Goal: Task Accomplishment & Management: Manage account settings

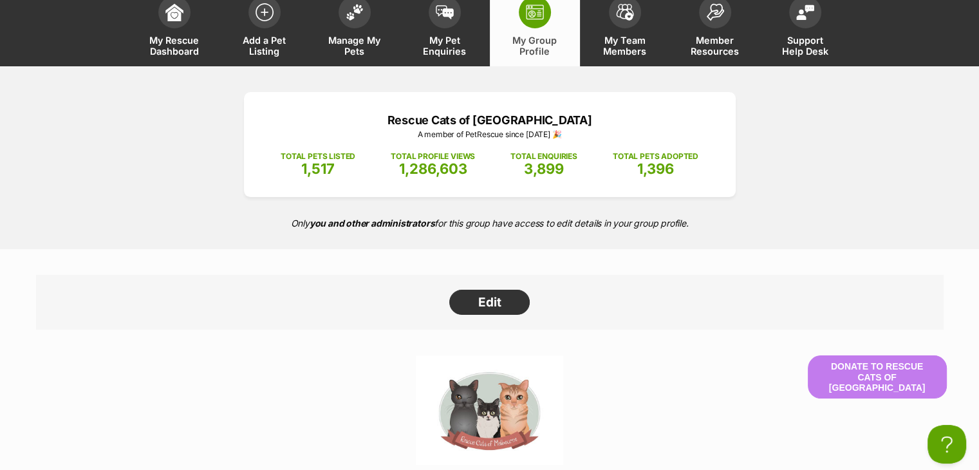
scroll to position [64, 0]
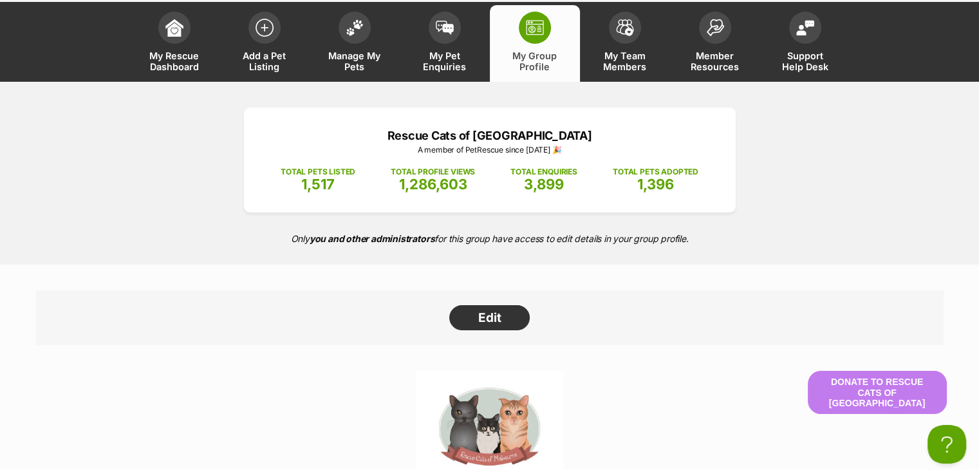
click at [542, 54] on span "My Group Profile" at bounding box center [535, 61] width 58 height 22
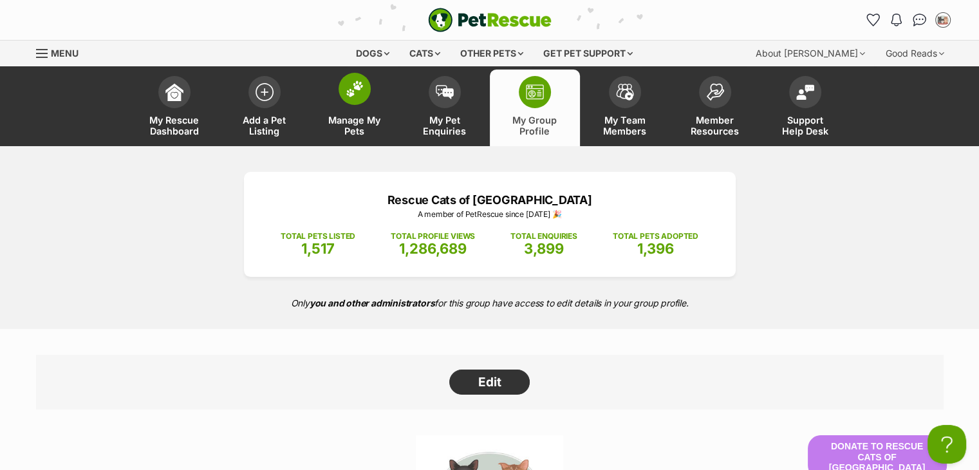
click at [352, 136] on span "Manage My Pets" at bounding box center [355, 126] width 58 height 22
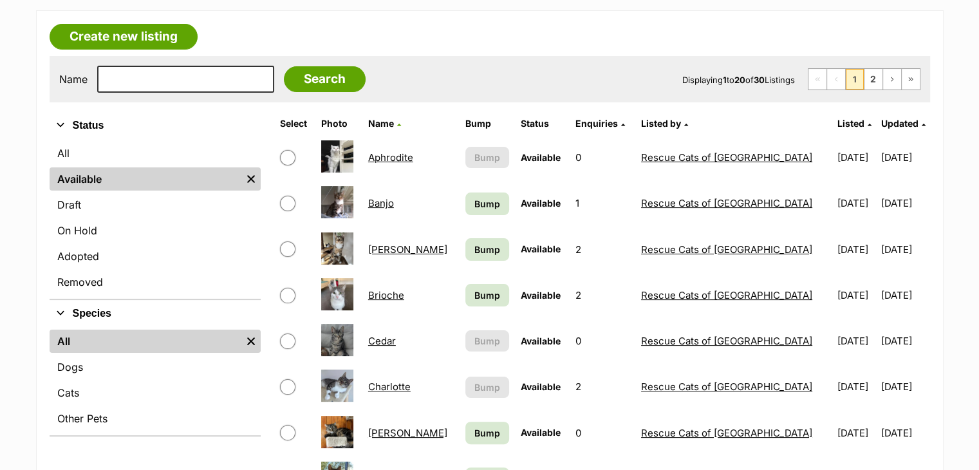
scroll to position [252, 0]
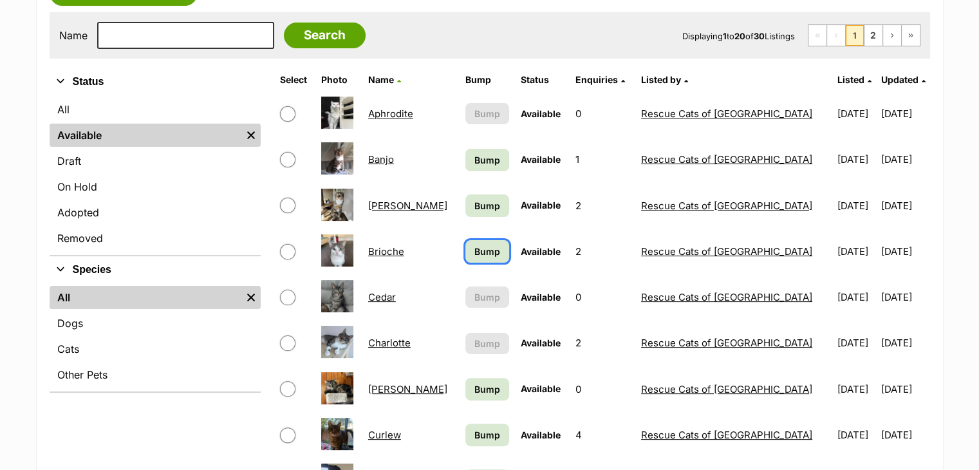
click at [488, 253] on span "Bump" at bounding box center [487, 251] width 26 height 14
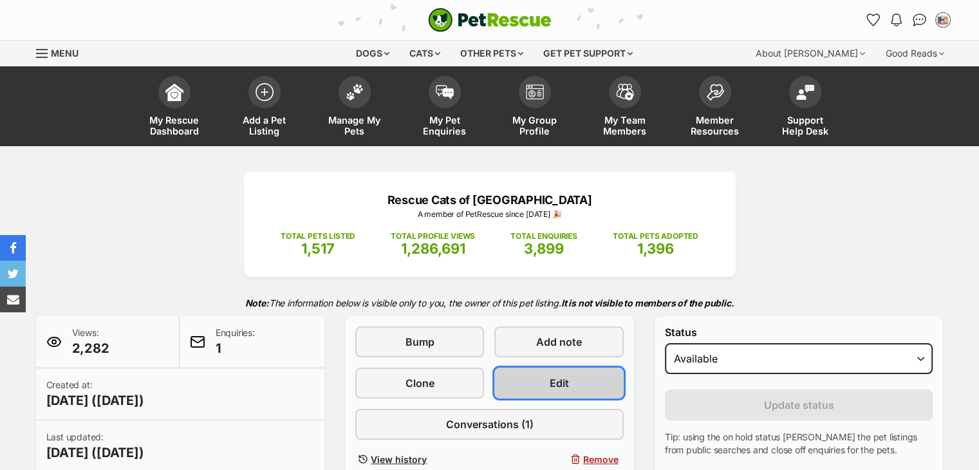
drag, startPoint x: 0, startPoint y: 0, endPoint x: 557, endPoint y: 366, distance: 666.6
click at [557, 367] on link "Edit" at bounding box center [558, 382] width 129 height 31
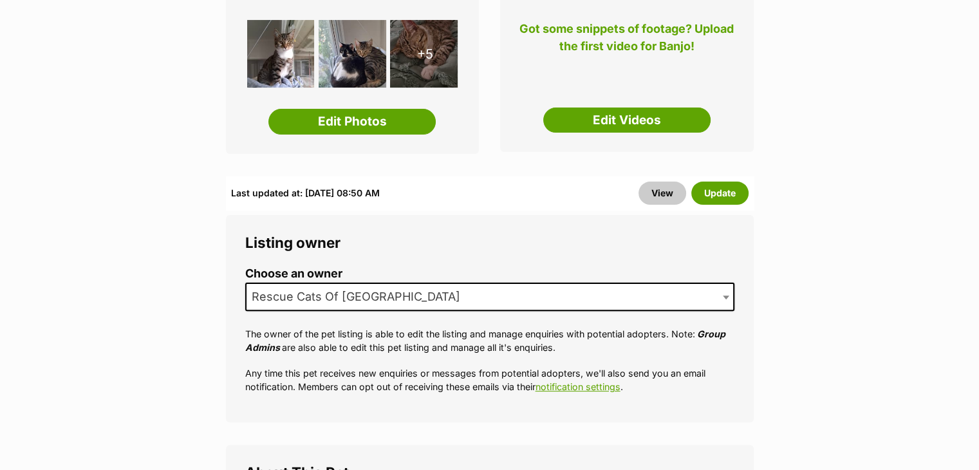
scroll to position [279, 0]
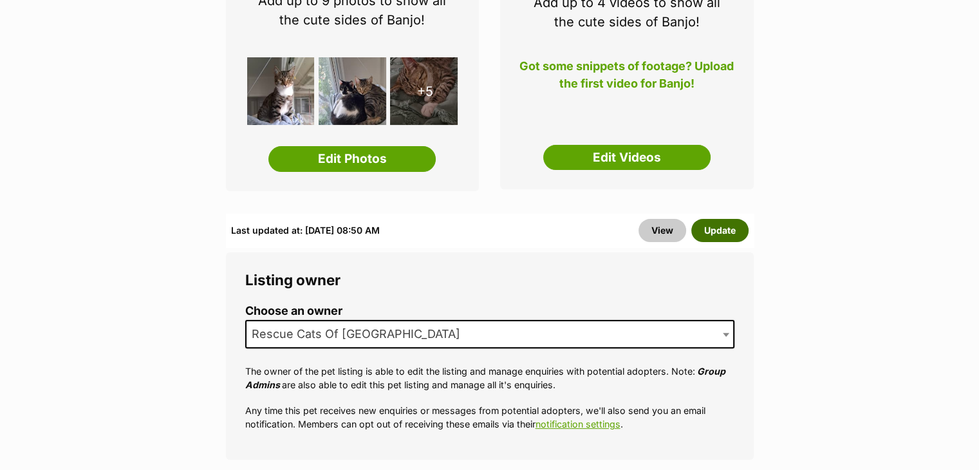
click at [715, 228] on button "Update" at bounding box center [719, 230] width 57 height 23
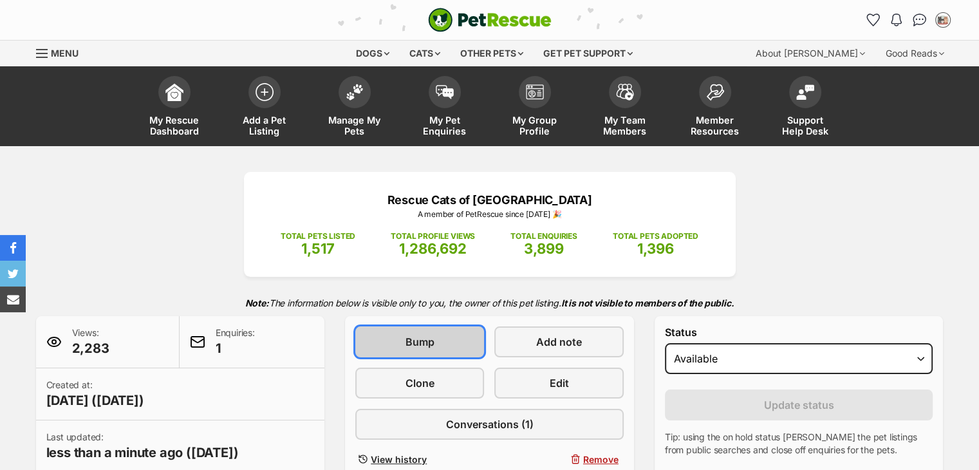
click at [404, 335] on link "Bump" at bounding box center [419, 341] width 129 height 31
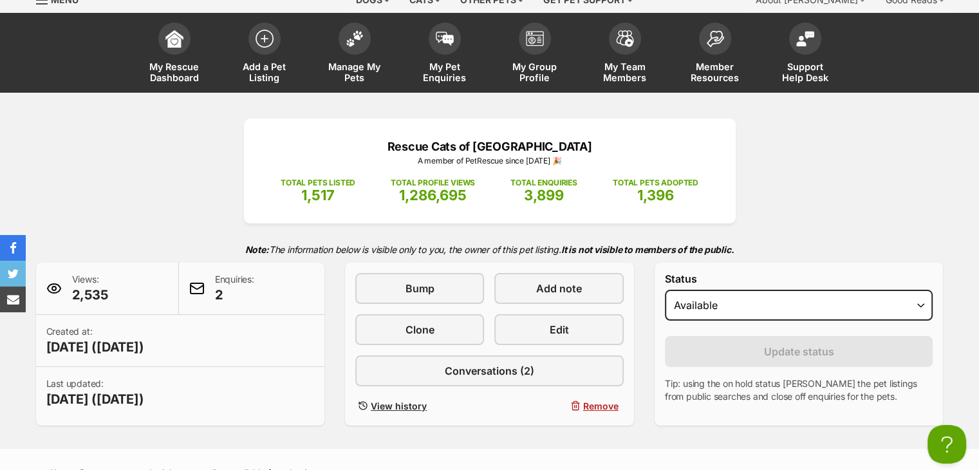
scroll to position [46, 0]
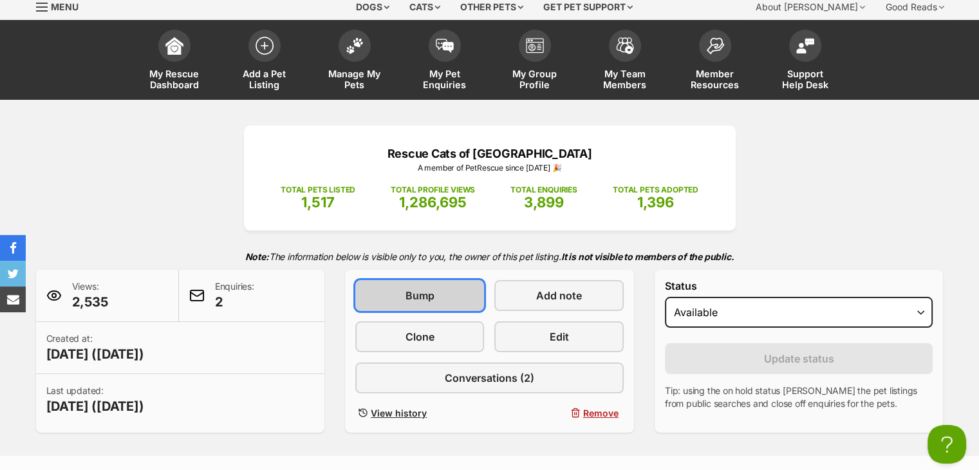
click at [450, 289] on link "Bump" at bounding box center [419, 295] width 129 height 31
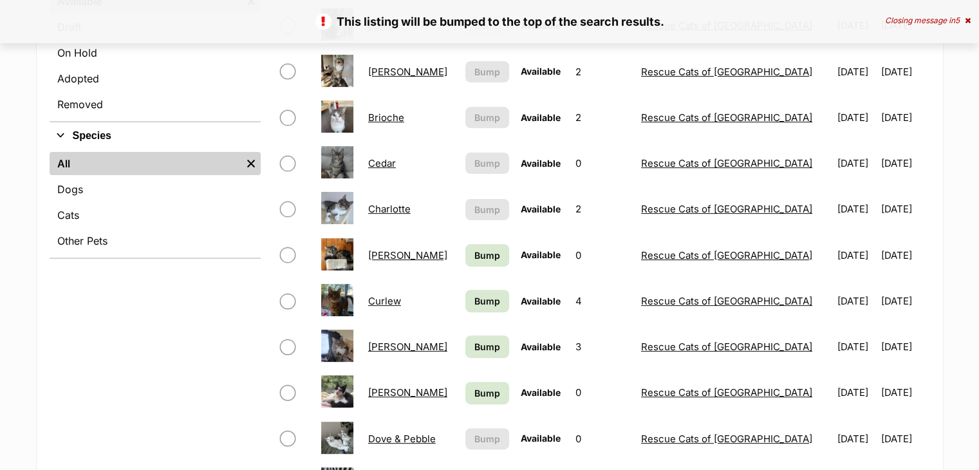
scroll to position [450, 0]
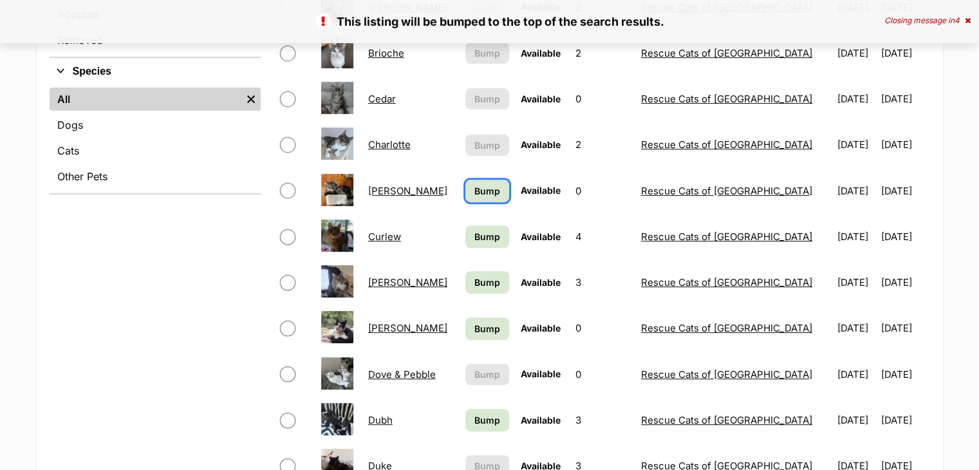
click at [490, 185] on span "Bump" at bounding box center [487, 191] width 26 height 14
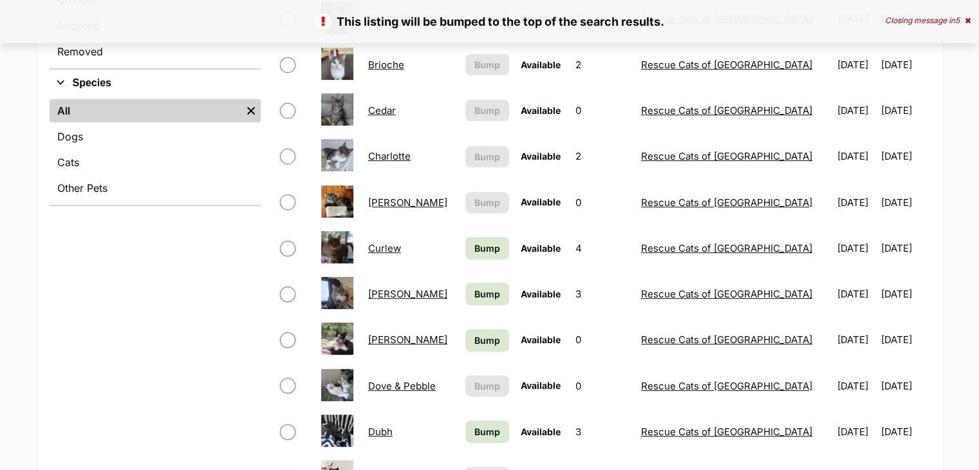
scroll to position [455, 0]
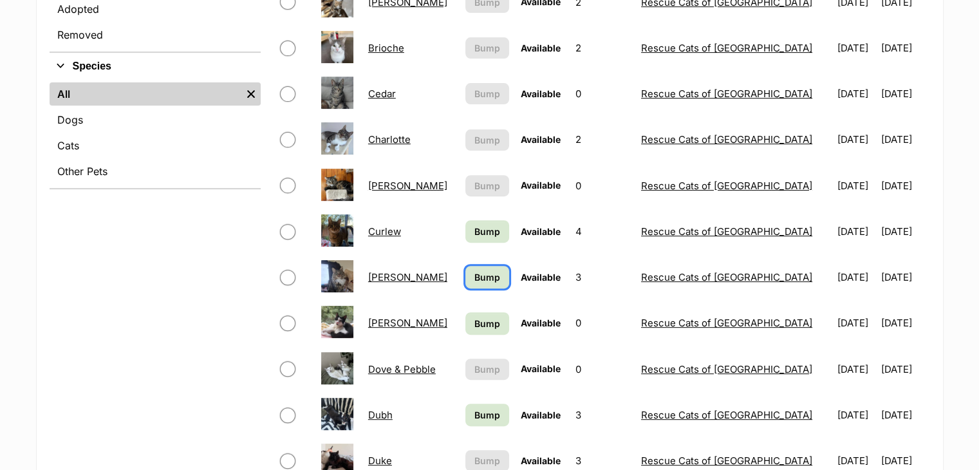
click at [487, 273] on span "Bump" at bounding box center [487, 277] width 26 height 14
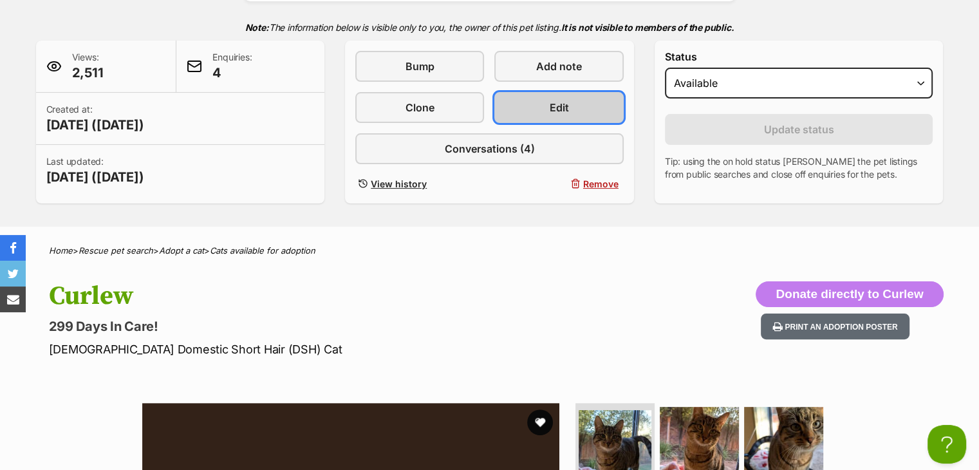
click at [540, 98] on link "Edit" at bounding box center [558, 107] width 129 height 31
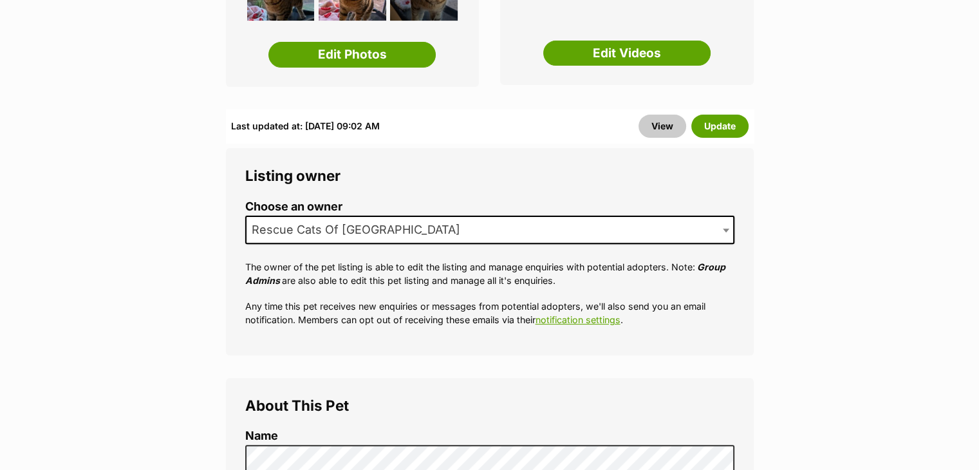
scroll to position [569, 0]
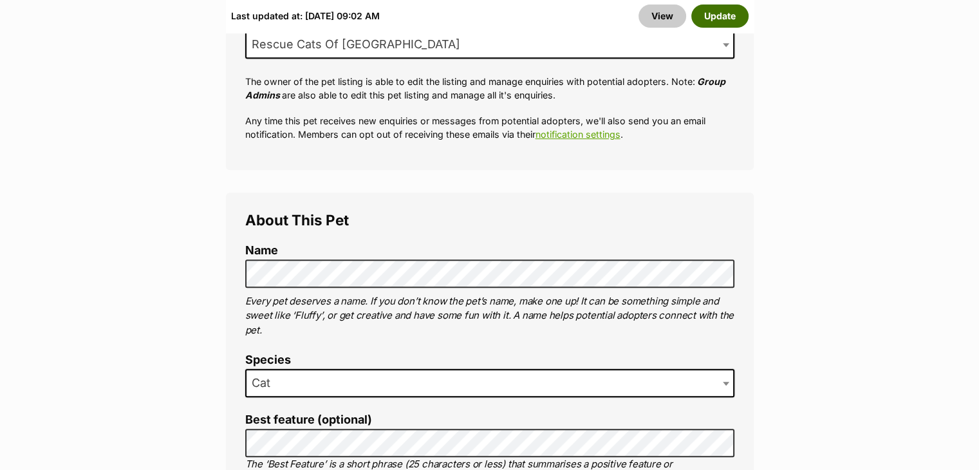
click at [728, 14] on button "Update" at bounding box center [719, 16] width 57 height 23
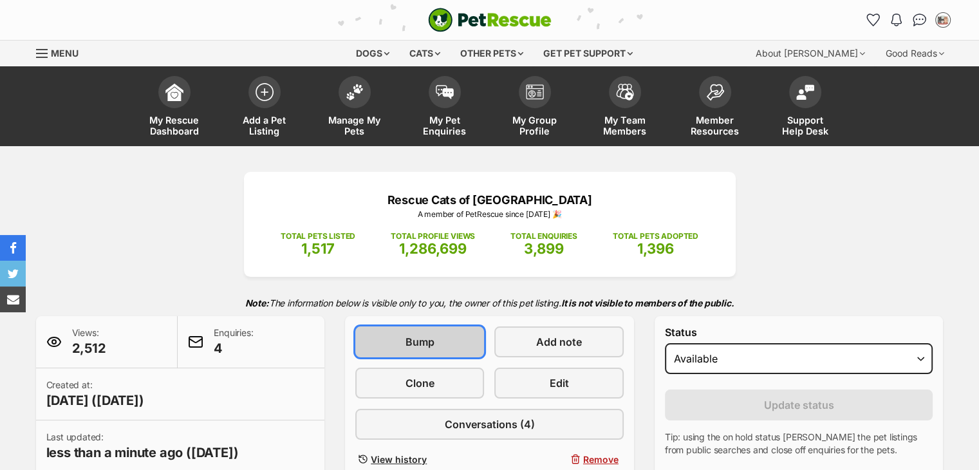
click at [401, 343] on link "Bump" at bounding box center [419, 341] width 129 height 31
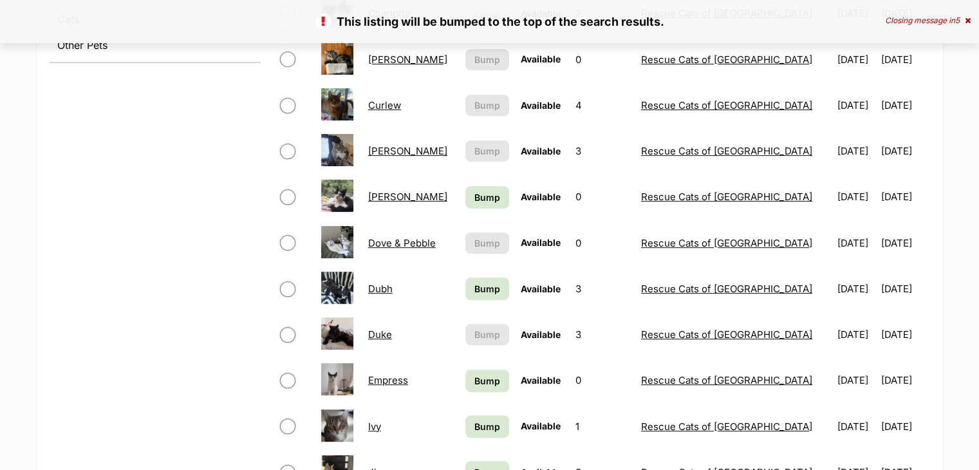
scroll to position [607, 0]
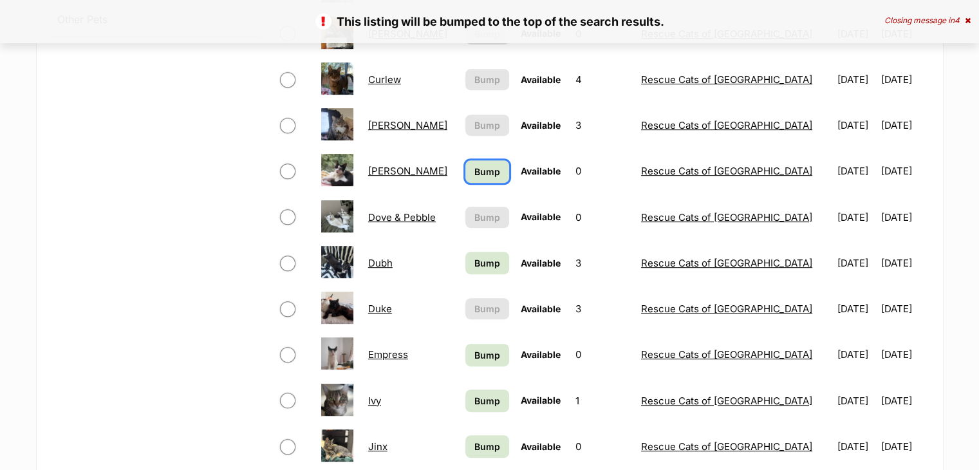
click at [497, 165] on span "Bump" at bounding box center [487, 172] width 26 height 14
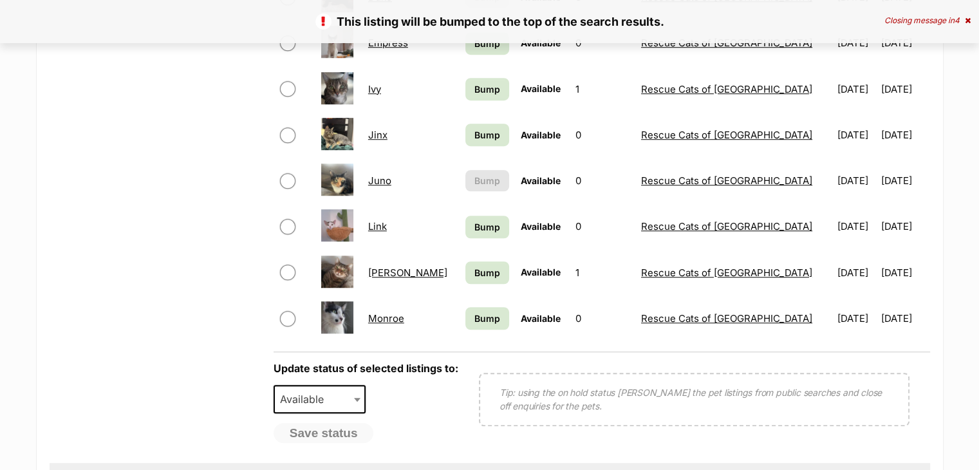
scroll to position [918, 0]
click at [489, 277] on span "Bump" at bounding box center [487, 273] width 26 height 14
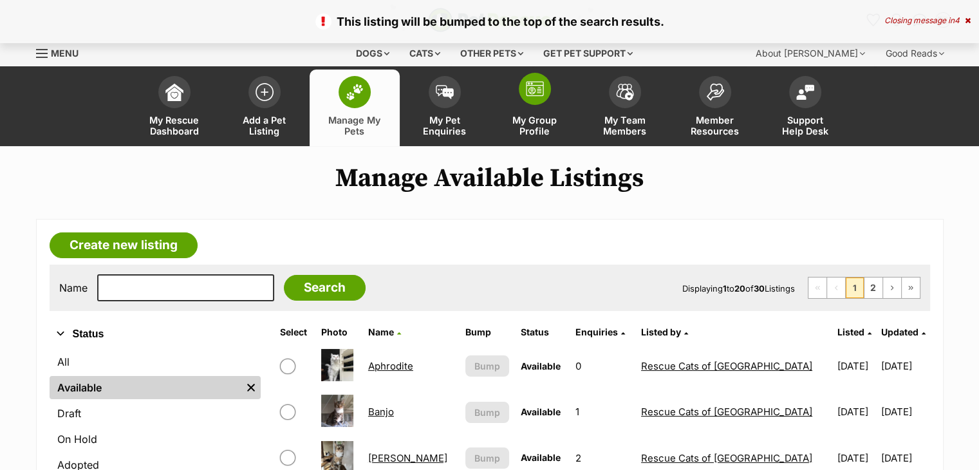
click at [516, 136] on link "My Group Profile" at bounding box center [535, 107] width 90 height 77
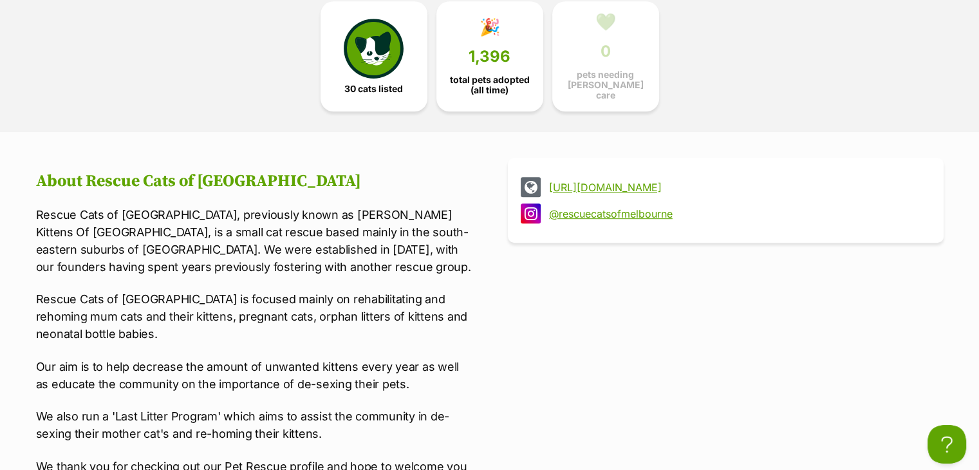
scroll to position [710, 0]
